Goal: Task Accomplishment & Management: Use online tool/utility

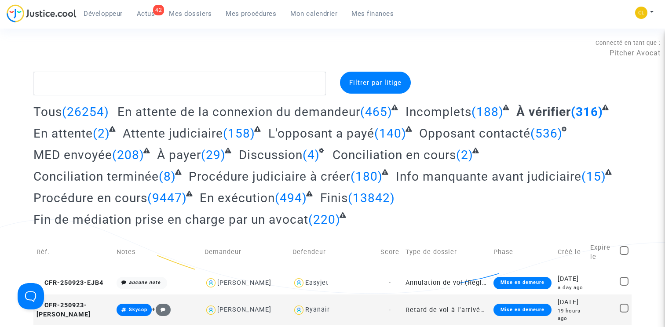
click at [187, 10] on span "Mes dossiers" at bounding box center [190, 14] width 43 height 8
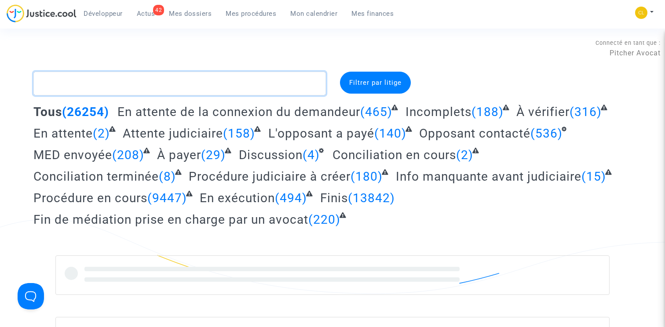
click at [107, 88] on textarea at bounding box center [179, 84] width 292 height 24
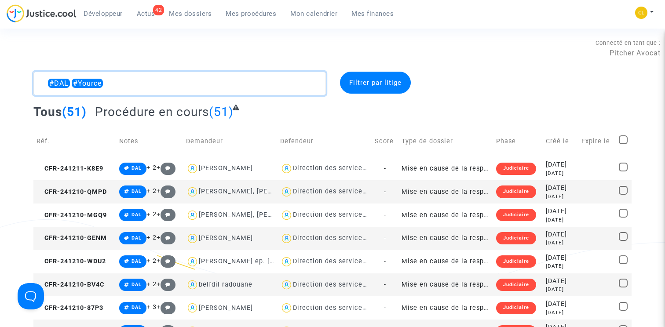
click at [67, 81] on textarea at bounding box center [179, 84] width 292 height 24
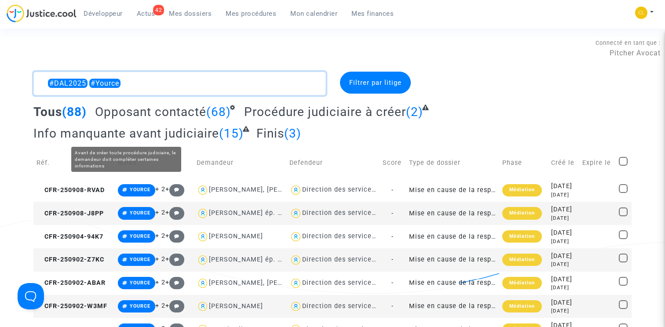
type textarea "#DAL2025 #Yource"
click at [176, 135] on span "Info manquante avant judiciaire" at bounding box center [126, 133] width 186 height 15
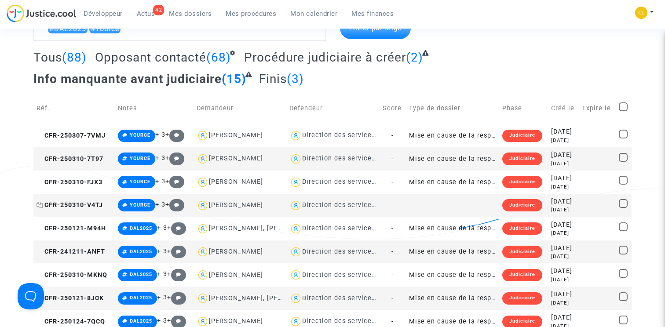
scroll to position [42, 0]
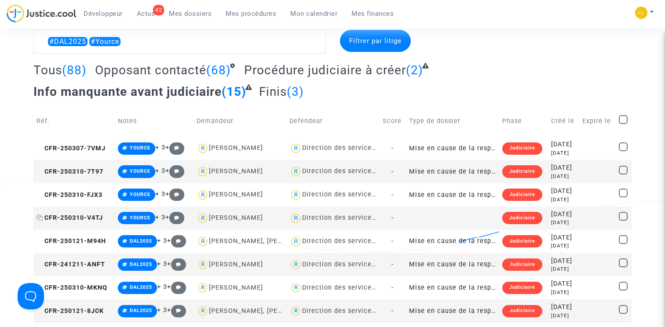
click at [85, 219] on span "CFR-250310-V4TJ" at bounding box center [69, 217] width 66 height 7
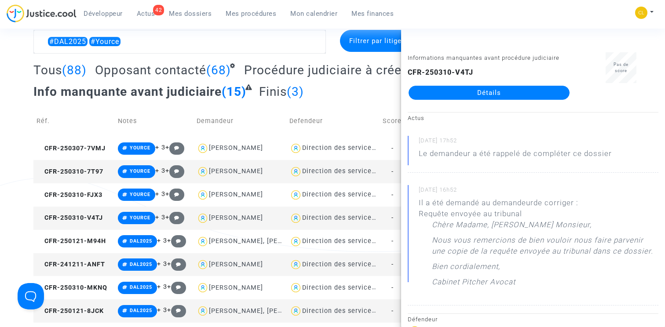
click at [382, 59] on complex-dispute-list "#DAL2025 #Yource Filtrer par litige Tous (88) Opposant contacté (68) Procédure …" at bounding box center [332, 258] width 598 height 456
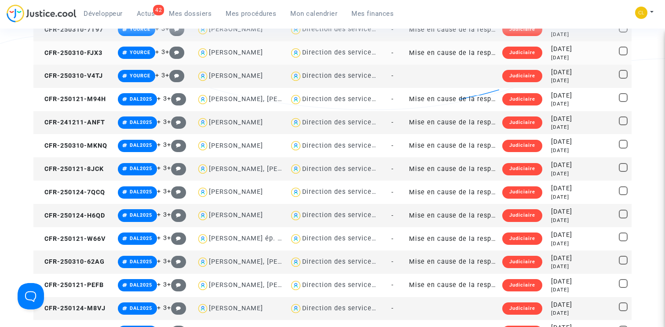
scroll to position [0, 0]
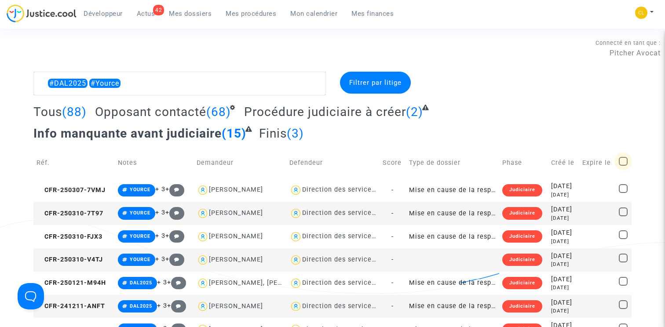
click at [623, 161] on span at bounding box center [623, 161] width 9 height 9
click at [623, 166] on input "checkbox" at bounding box center [623, 166] width 0 height 0
checkbox input "true"
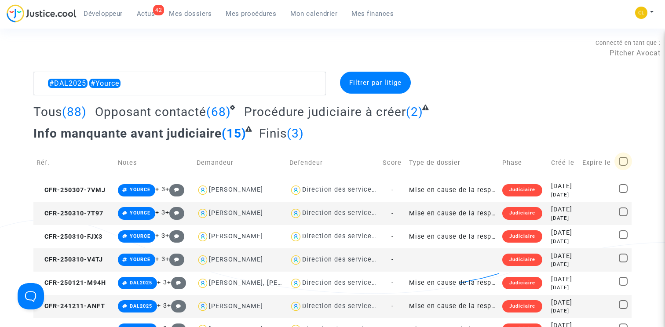
checkbox input "true"
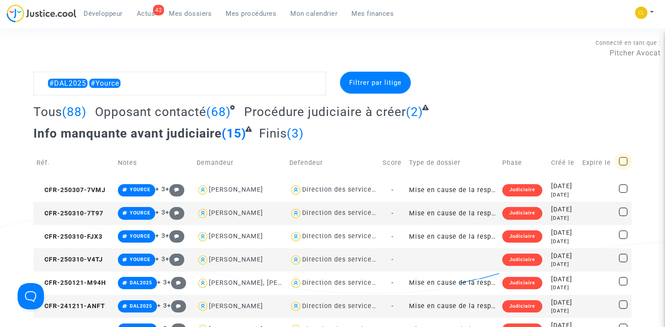
checkbox input "true"
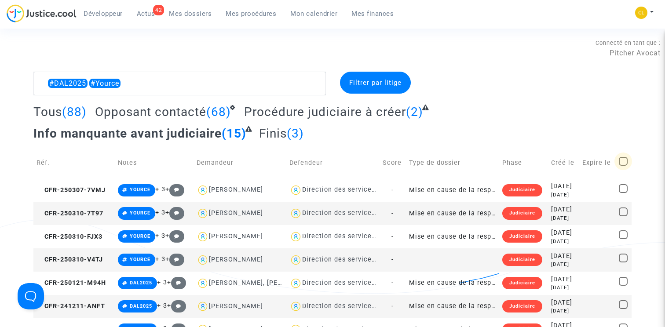
checkbox input "true"
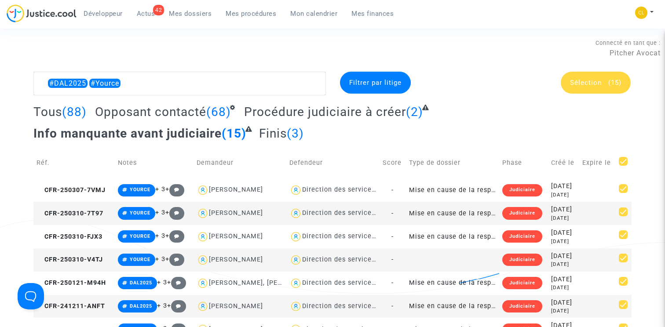
click at [583, 87] on div "Sélection (15)" at bounding box center [596, 83] width 70 height 22
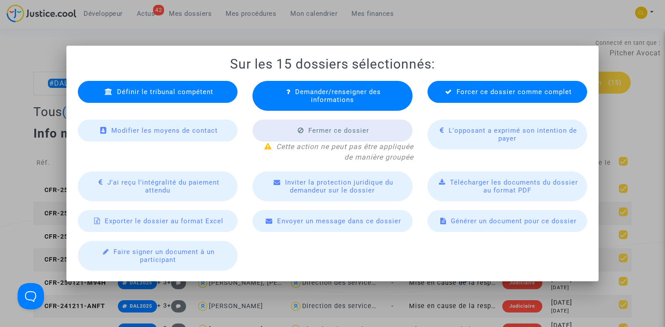
click at [208, 222] on span "Exporter le dossier au format Excel" at bounding box center [164, 221] width 119 height 8
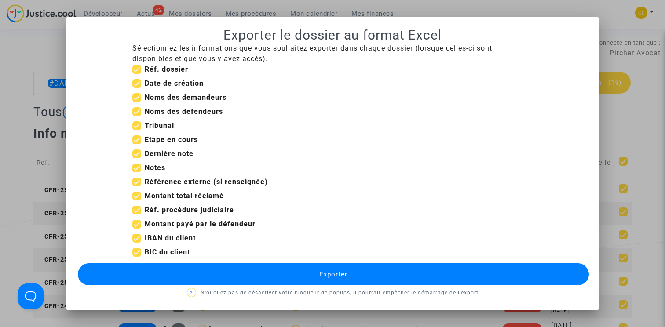
click at [274, 273] on button "Exporter" at bounding box center [333, 274] width 511 height 22
